Goal: Find specific page/section: Find specific page/section

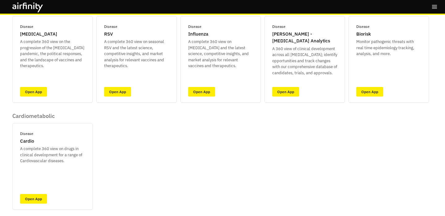
scroll to position [82, 0]
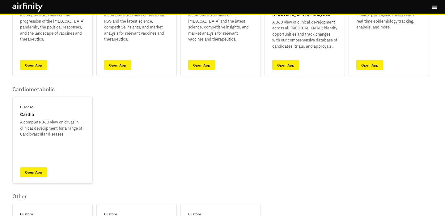
click at [36, 175] on link "Open App" at bounding box center [33, 172] width 27 height 10
